Goal: Task Accomplishment & Management: Complete application form

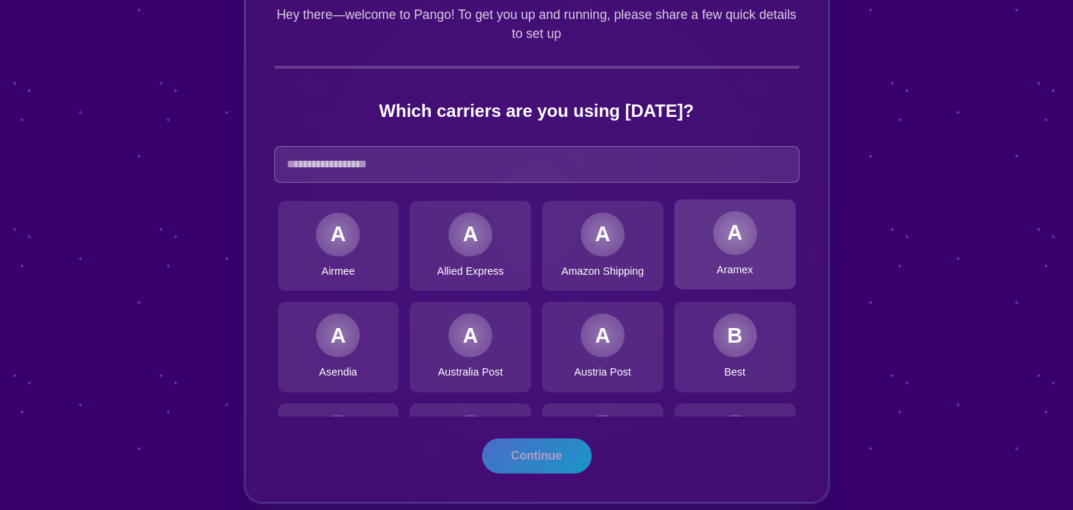
click at [730, 244] on div "A" at bounding box center [735, 233] width 44 height 44
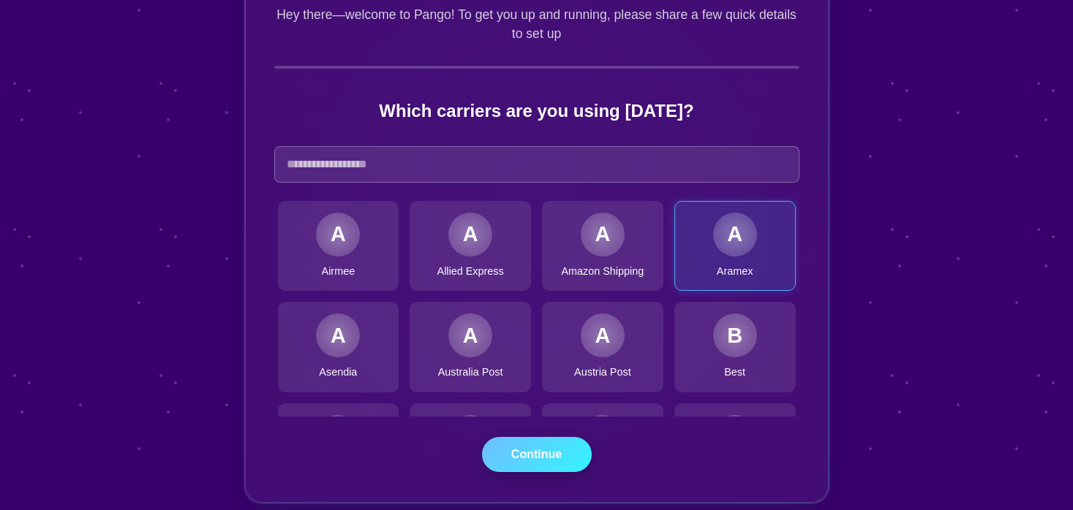
click at [553, 445] on button "Continue" at bounding box center [537, 454] width 110 height 35
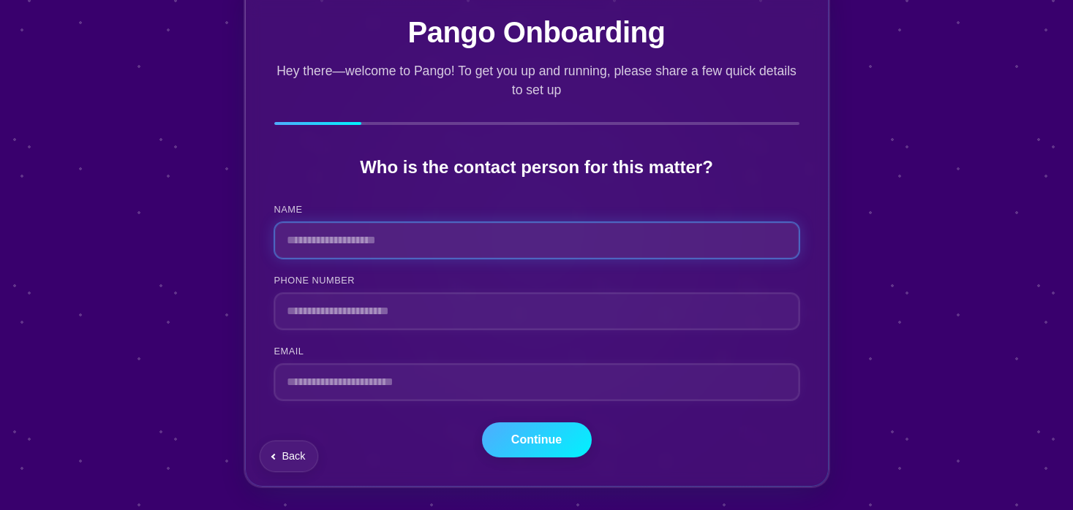
click at [383, 247] on input "NAME" at bounding box center [536, 240] width 525 height 37
type input "**********"
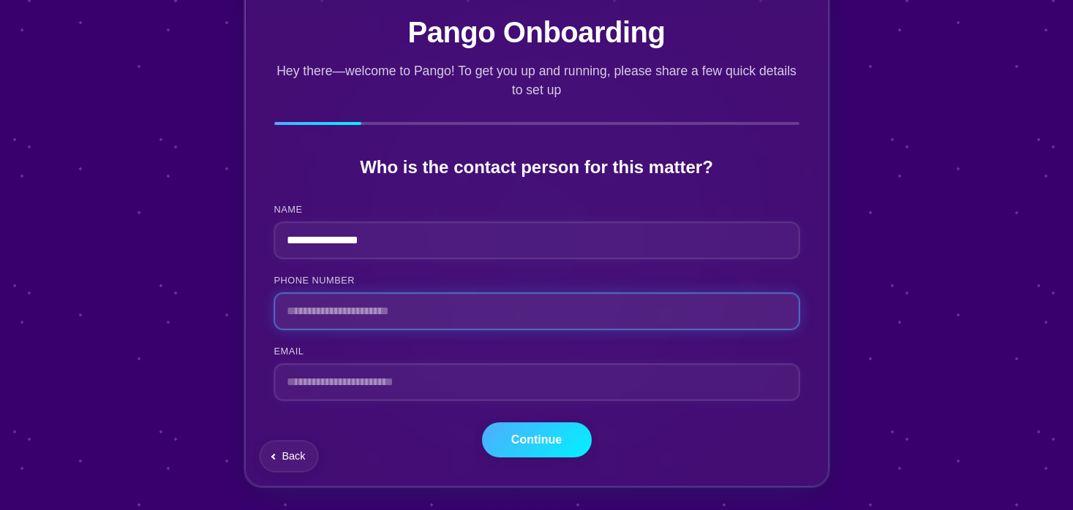
click at [339, 307] on input "PHONE NUMBER" at bounding box center [536, 311] width 525 height 37
type input "**********"
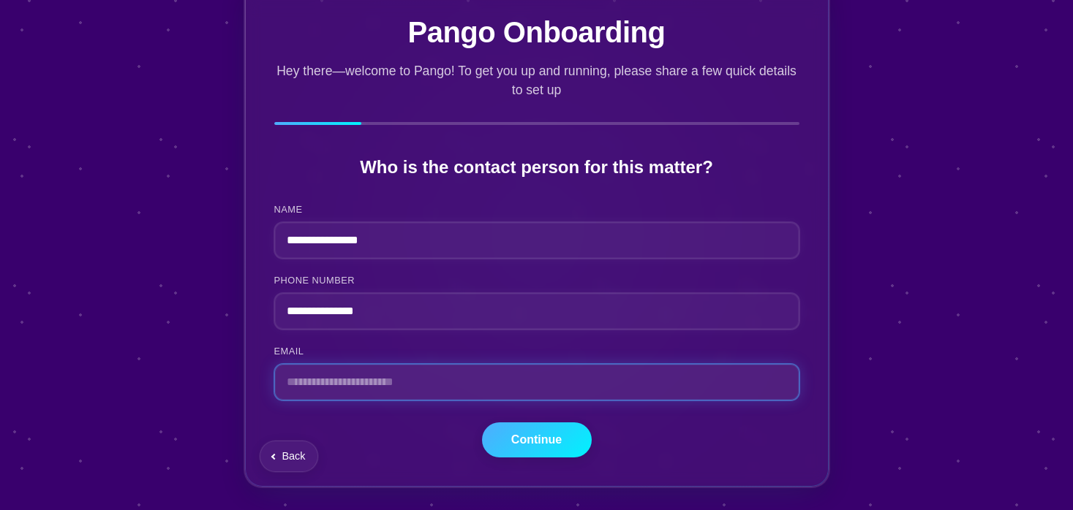
click at [334, 384] on input "EMAIL" at bounding box center [536, 382] width 525 height 37
type input "*"
type input "**********"
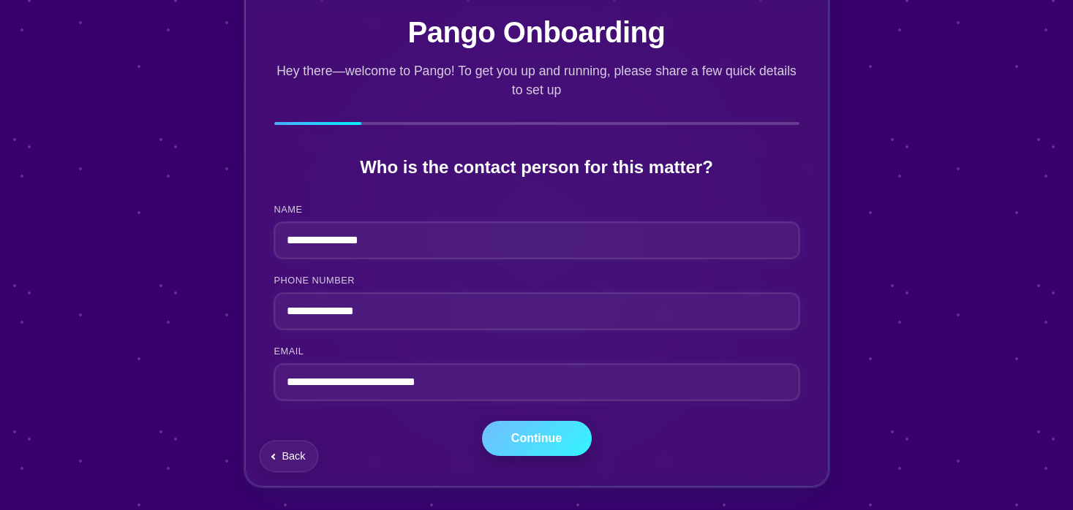
click at [491, 437] on button "Continue" at bounding box center [537, 438] width 110 height 35
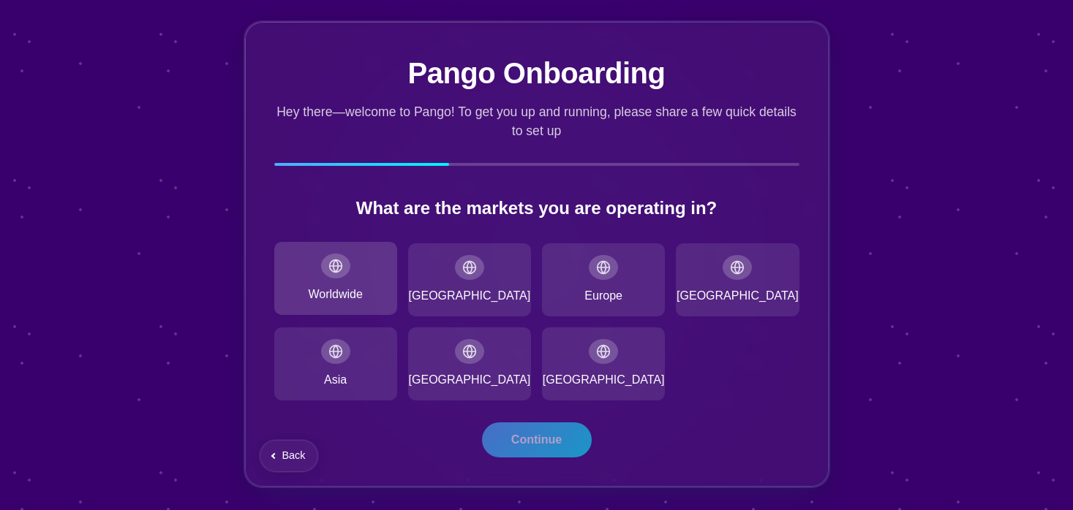
click at [320, 282] on div "Worldwide" at bounding box center [335, 278] width 123 height 73
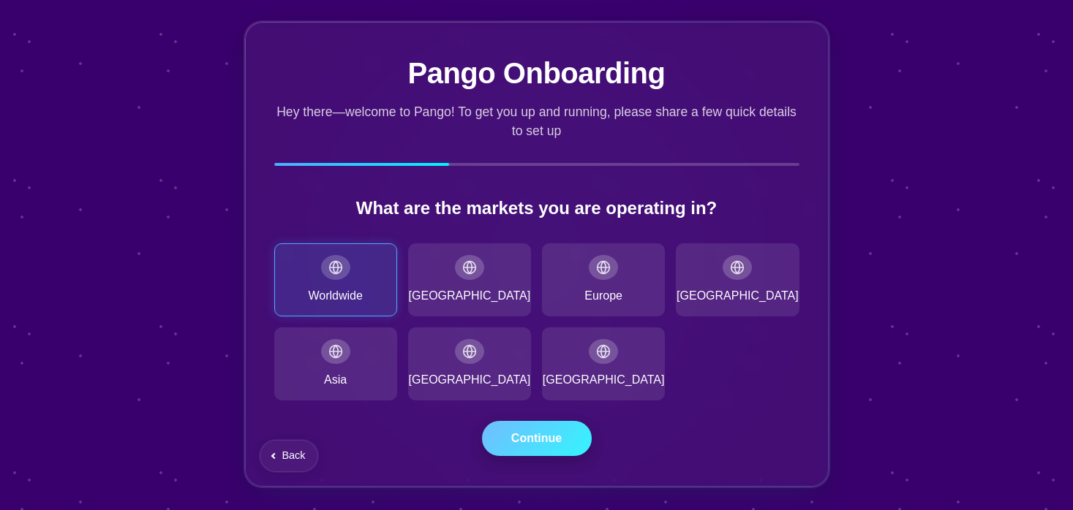
click at [544, 454] on button "Continue" at bounding box center [537, 438] width 110 height 35
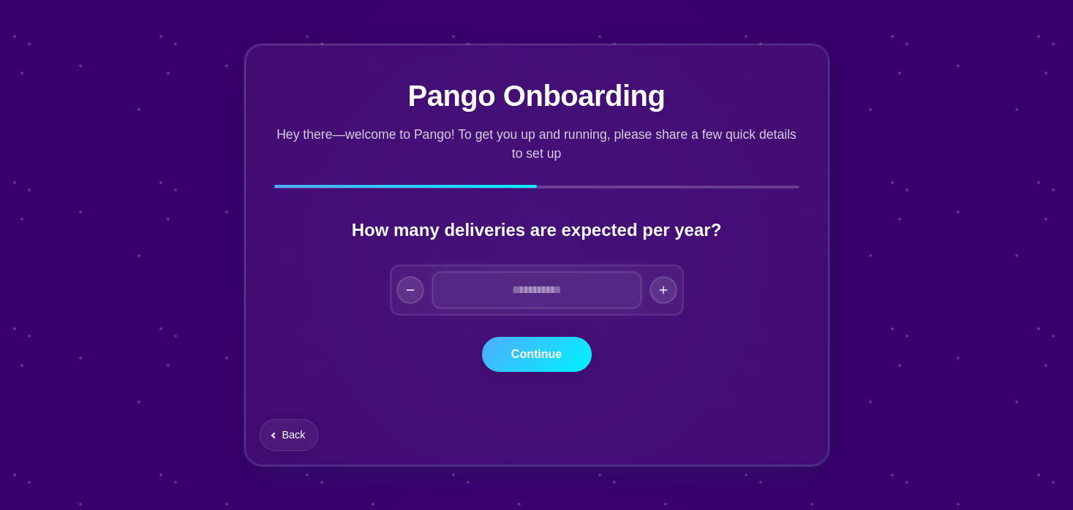
scroll to position [0, 0]
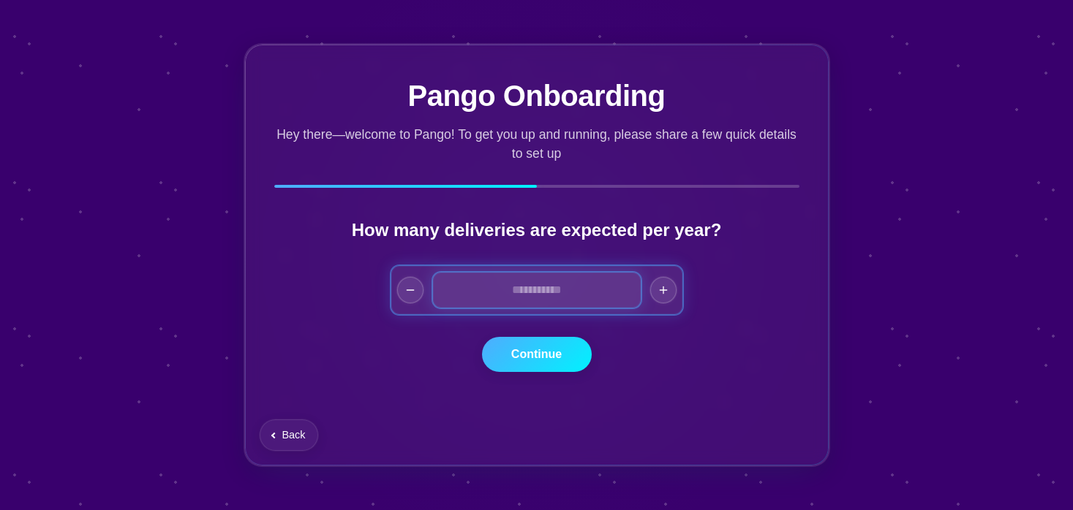
click at [565, 287] on input "Number of deliveries" at bounding box center [536, 290] width 209 height 37
type input "**"
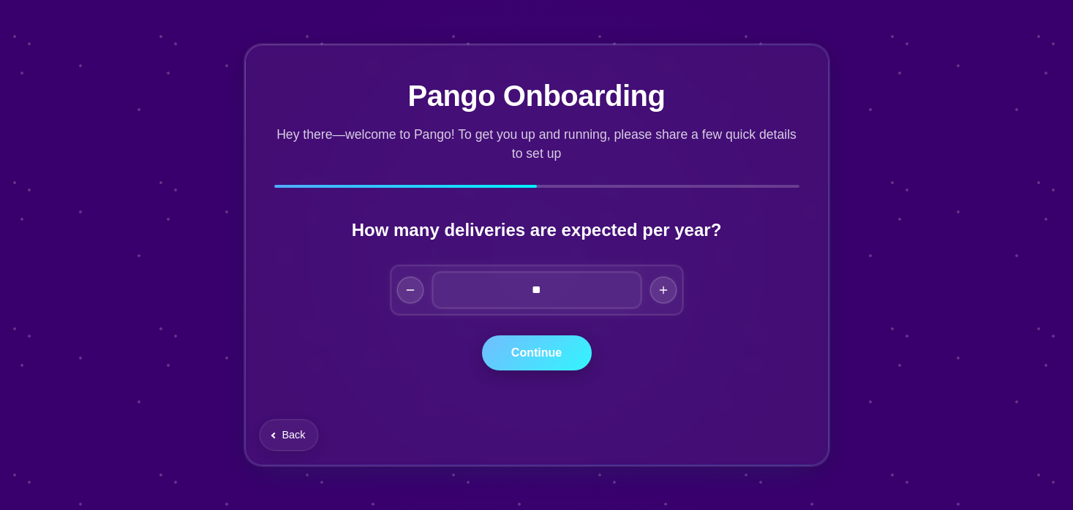
click at [539, 350] on button "Continue" at bounding box center [537, 353] width 110 height 35
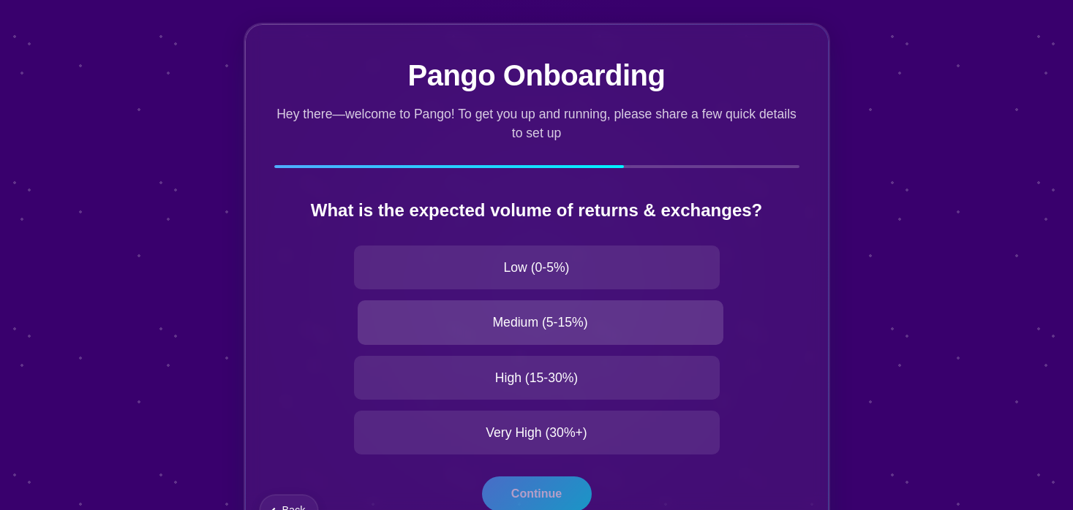
click at [528, 314] on span "Medium (5-15%)" at bounding box center [539, 322] width 95 height 19
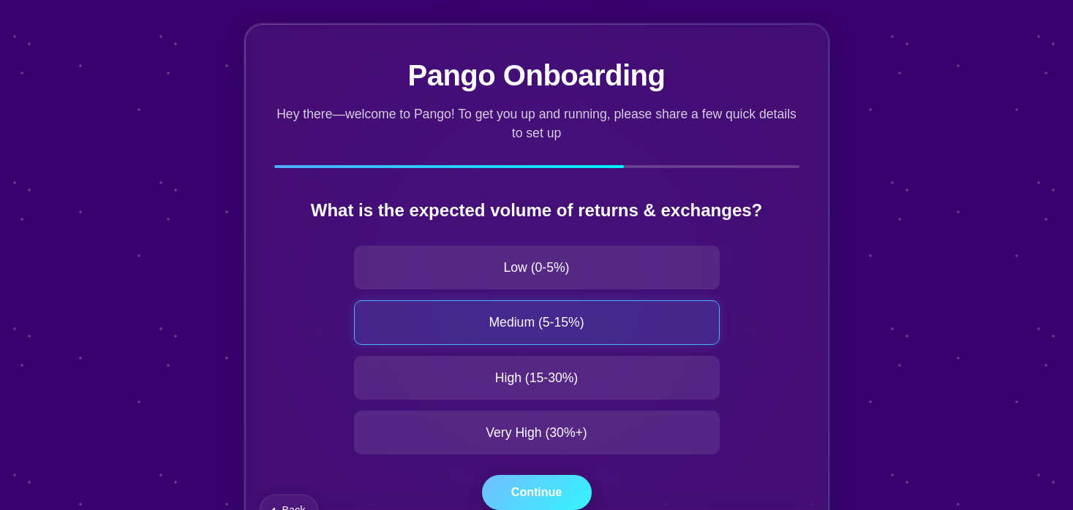
click at [522, 486] on button "Continue" at bounding box center [537, 492] width 110 height 35
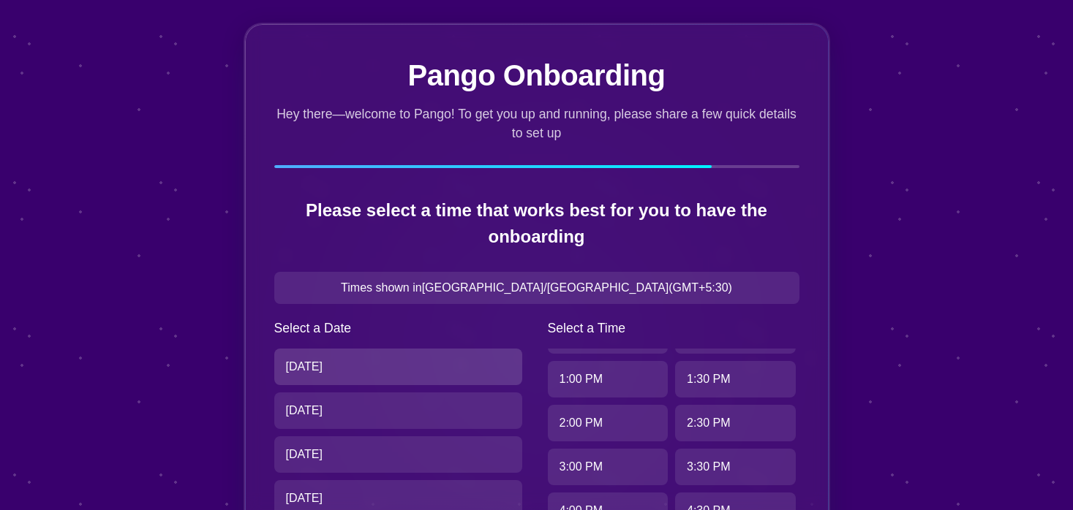
click at [363, 351] on div "Fri, Sep 12" at bounding box center [398, 367] width 248 height 37
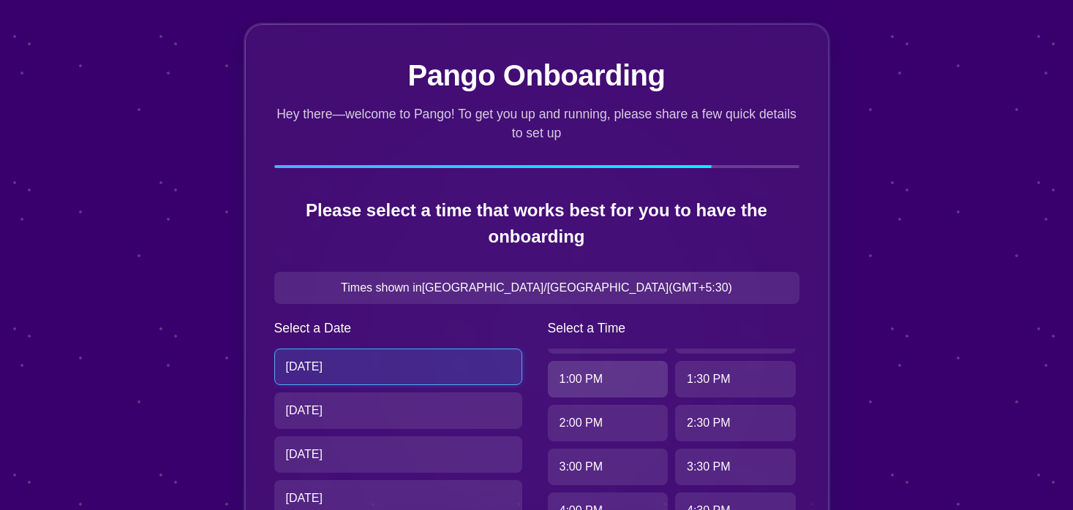
click at [548, 374] on div "1:00 PM" at bounding box center [608, 379] width 121 height 37
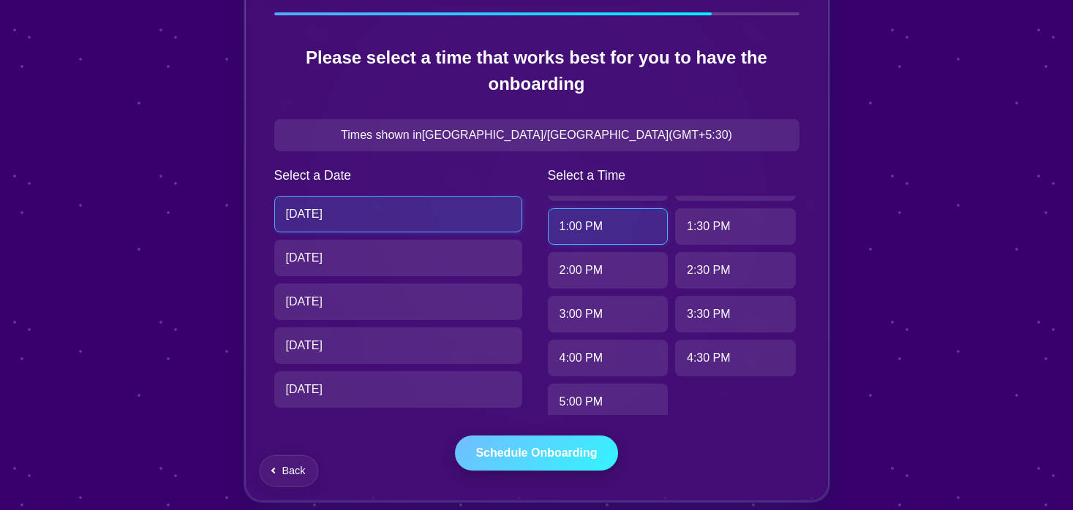
click at [506, 438] on button "Schedule Onboarding" at bounding box center [536, 453] width 162 height 35
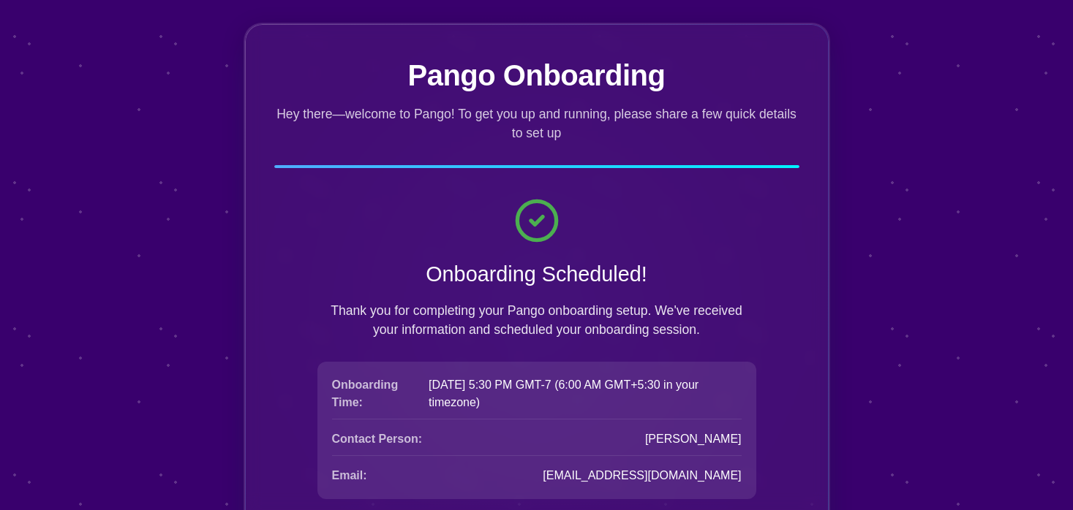
scroll to position [99, 0]
